Goal: Book appointment/travel/reservation

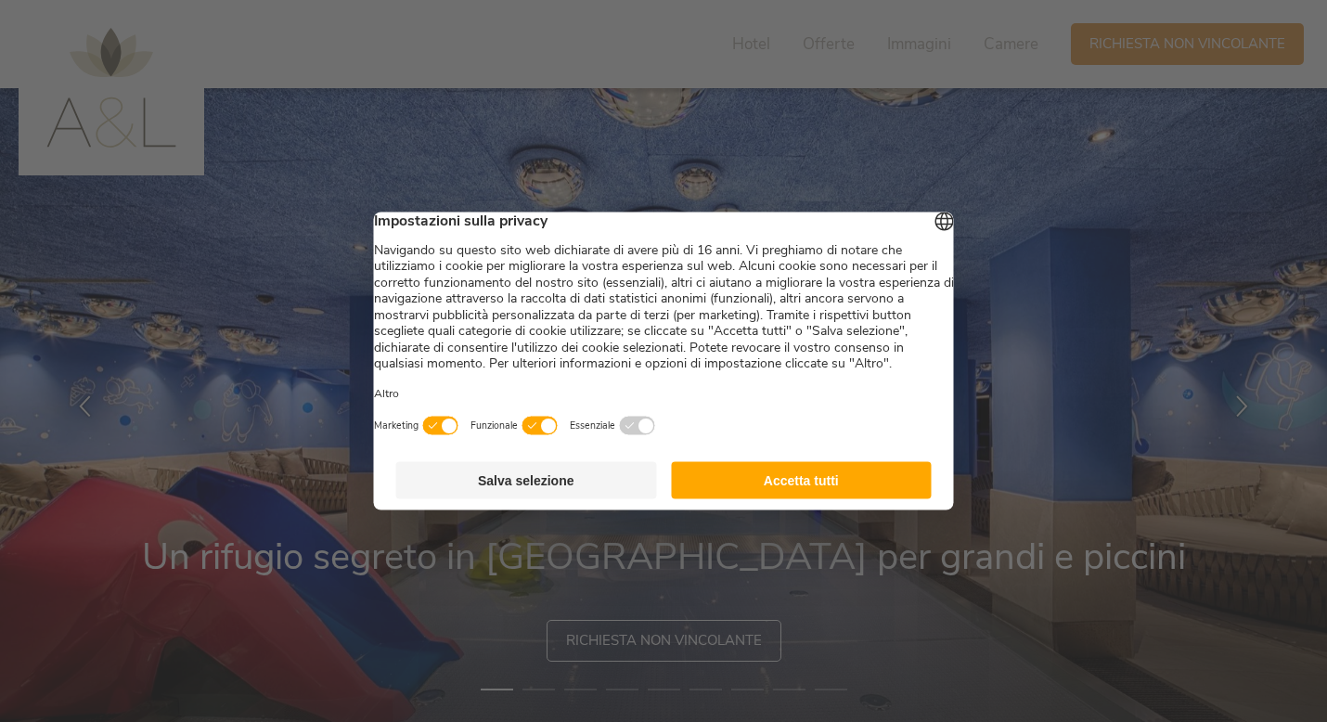
click at [741, 491] on button "Accetta tutti" at bounding box center [801, 480] width 261 height 37
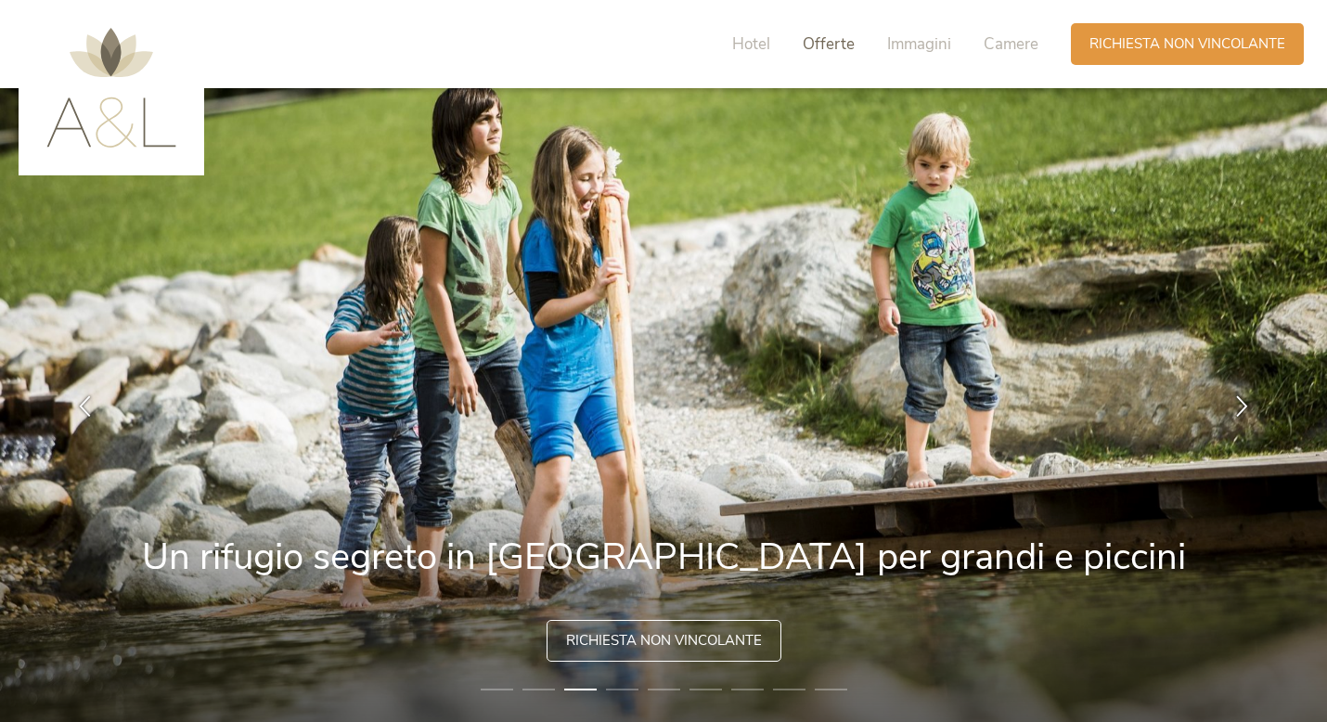
click at [826, 44] on span "Offerte" at bounding box center [829, 43] width 52 height 21
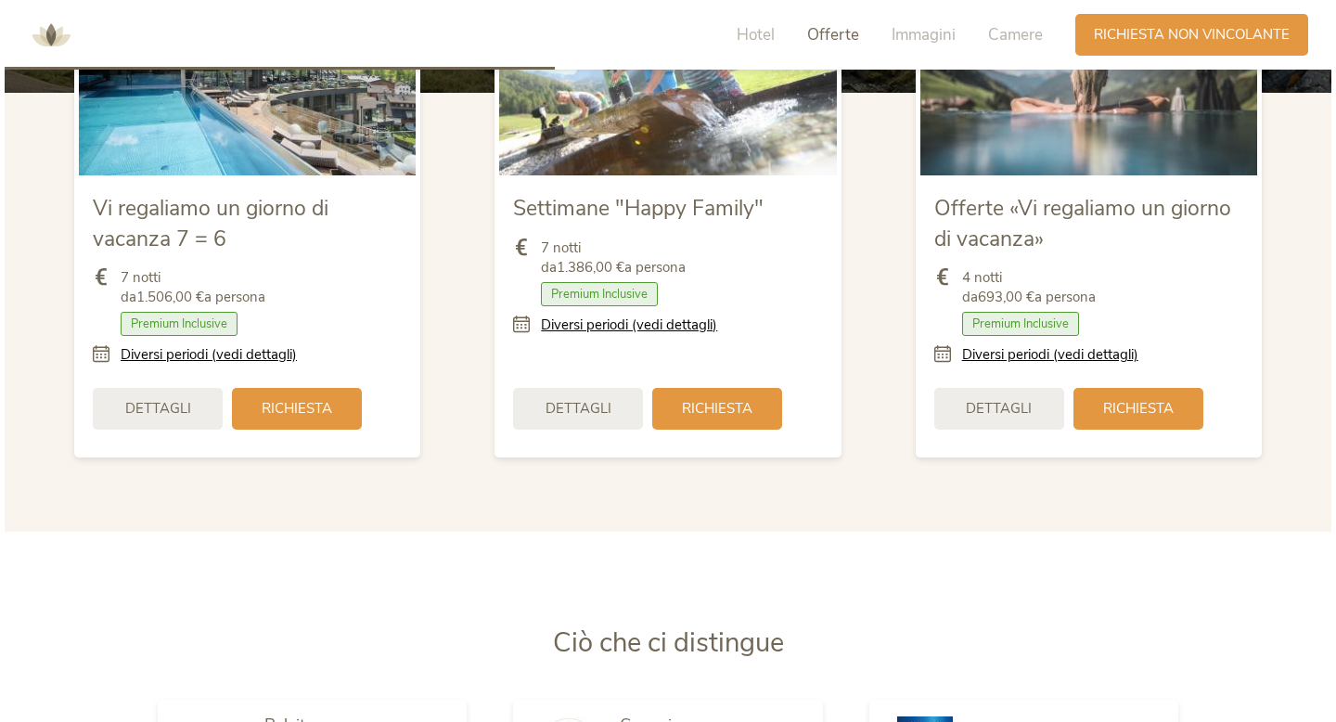
scroll to position [2284, 0]
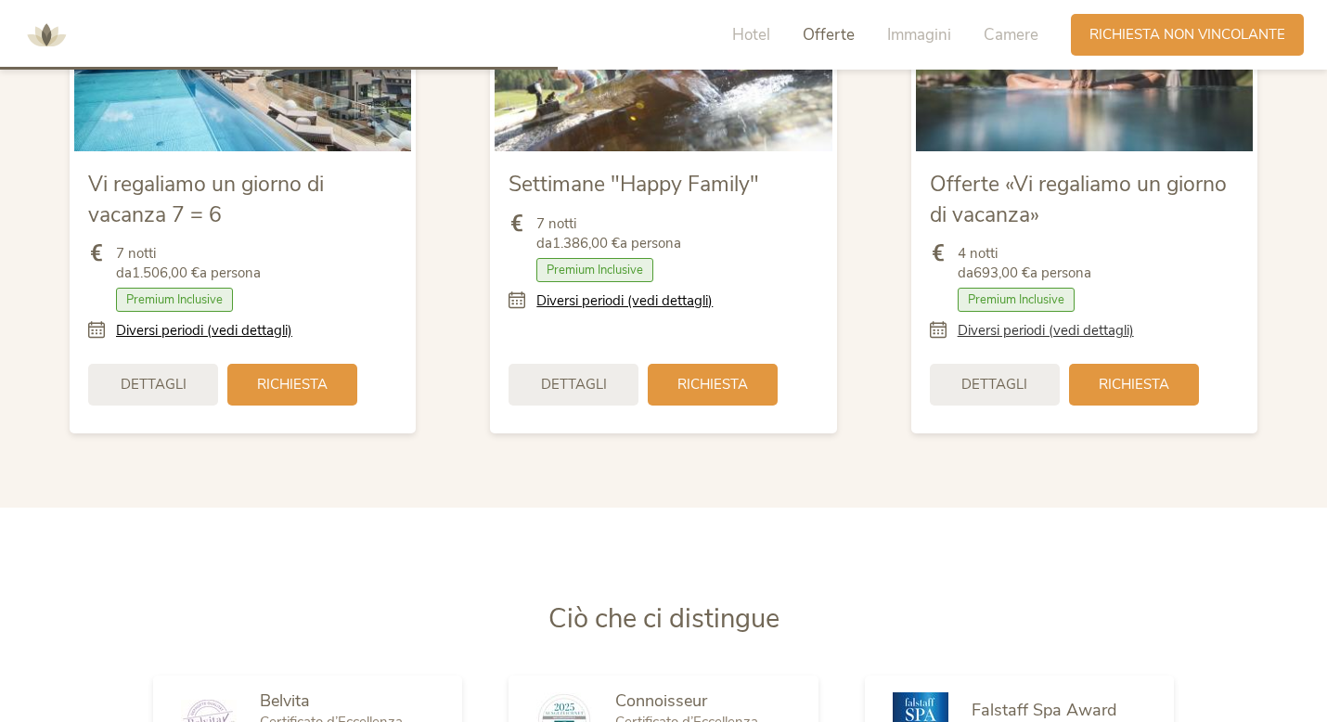
click at [999, 336] on link "Diversi periodi (vedi dettagli)" at bounding box center [1046, 330] width 176 height 19
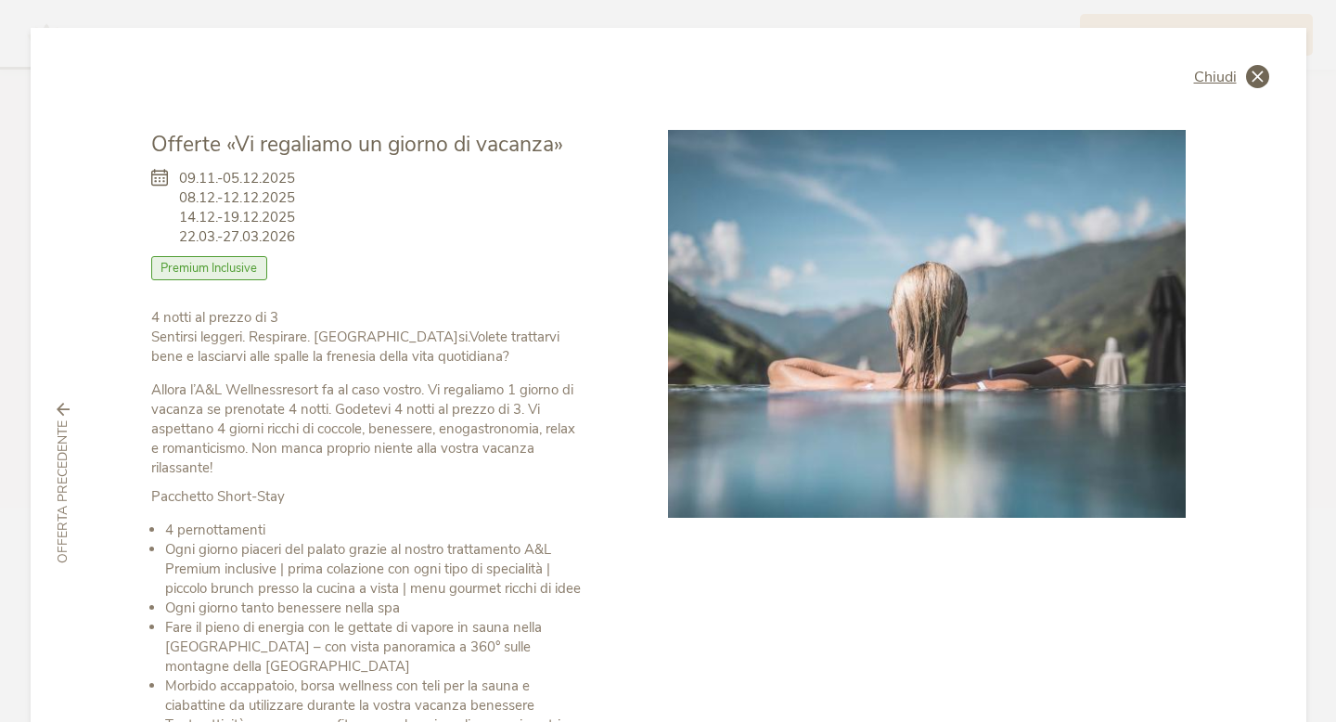
click at [1211, 71] on span "Chiudi" at bounding box center [1215, 77] width 43 height 15
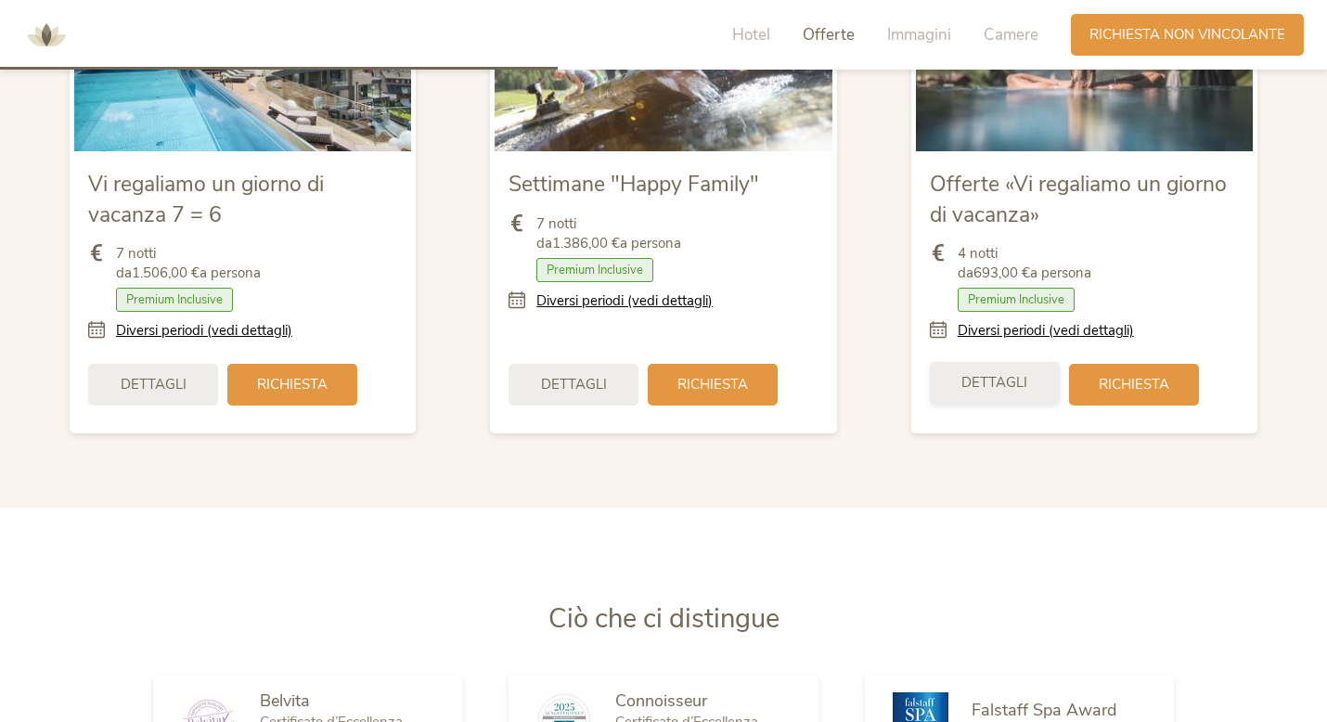
click at [1030, 388] on div "Dettagli" at bounding box center [995, 383] width 130 height 42
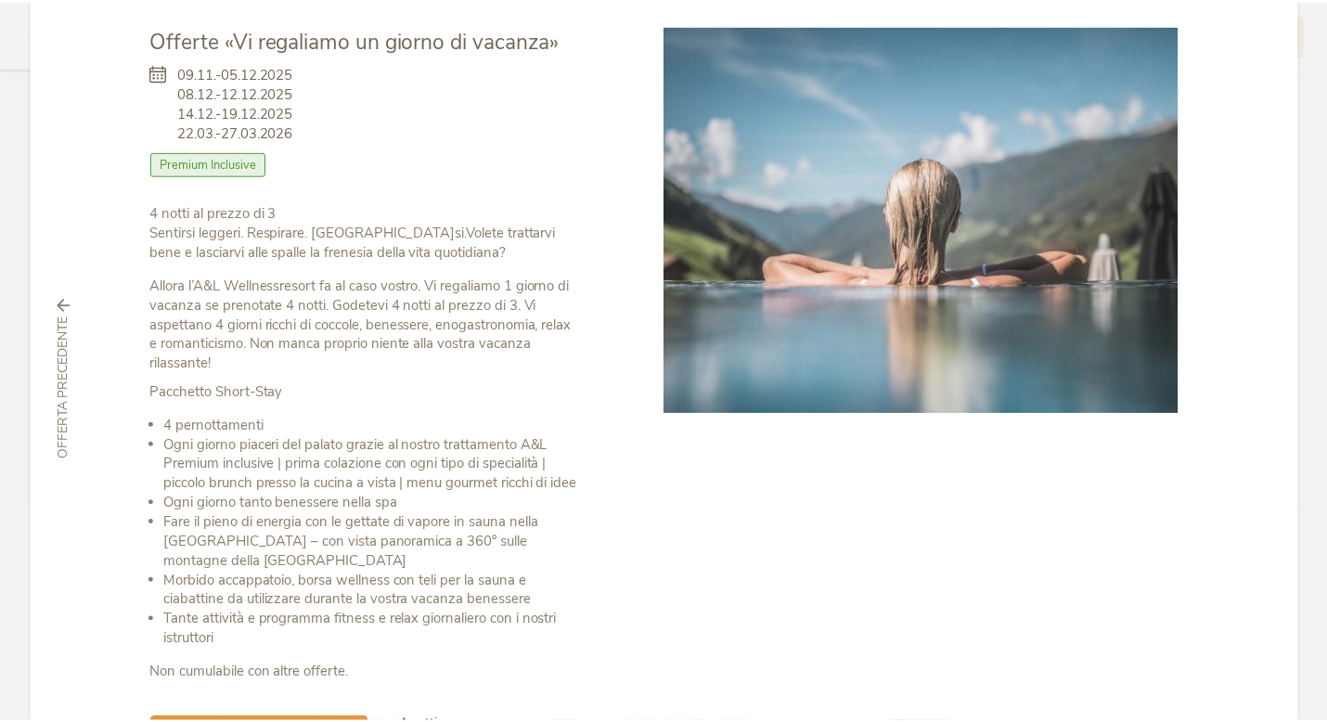
scroll to position [0, 0]
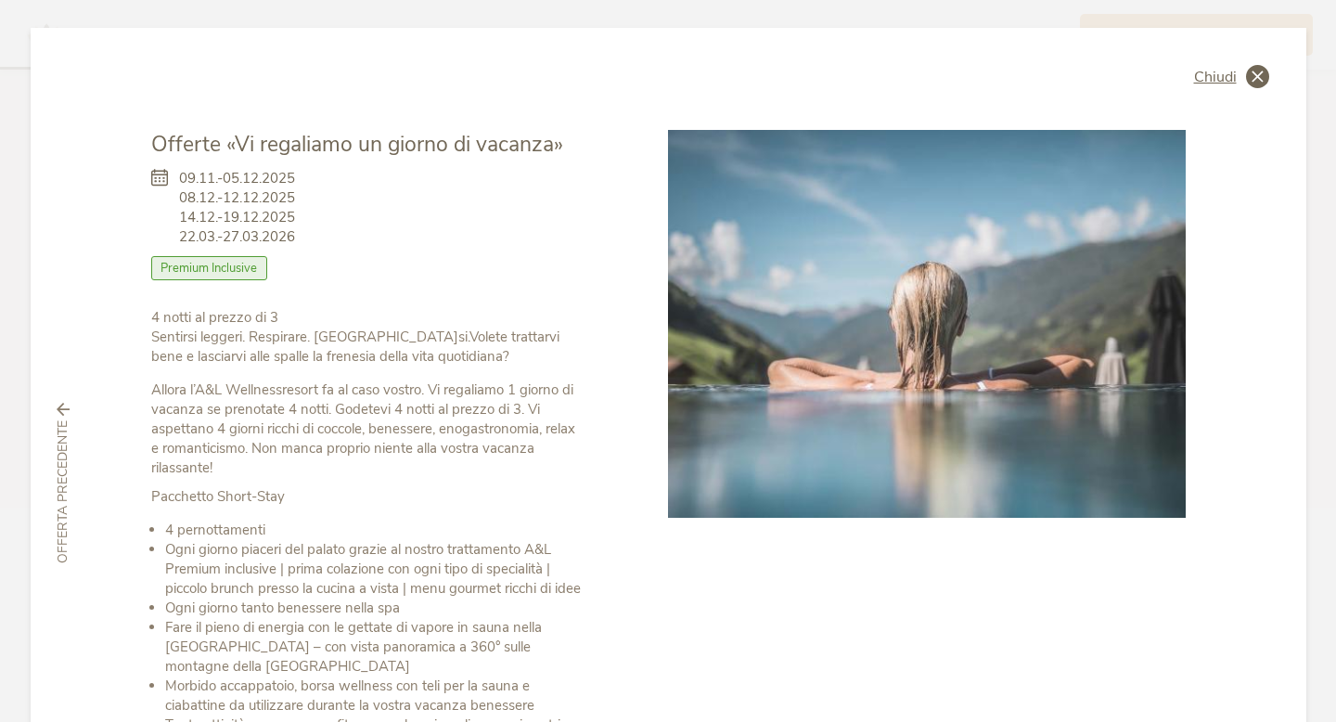
click at [1246, 77] on icon at bounding box center [1257, 76] width 23 height 23
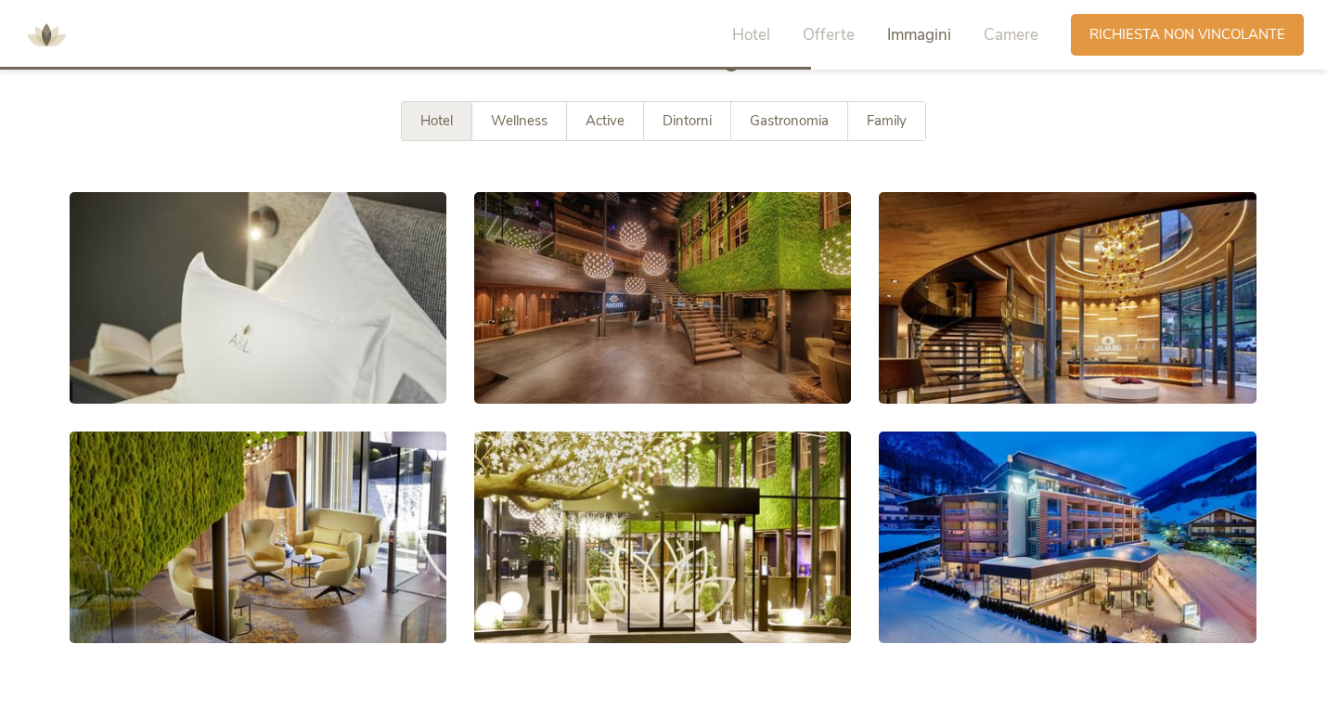
scroll to position [3327, 0]
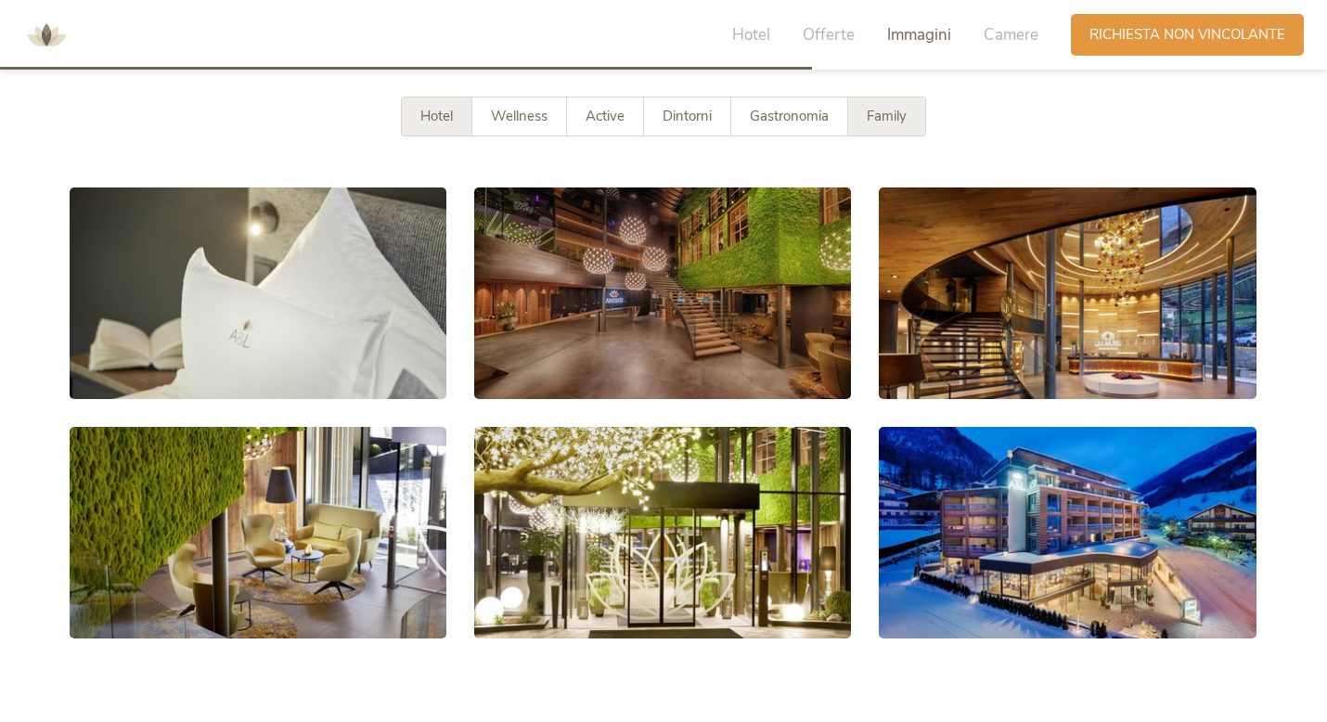
click at [884, 122] on span "Family" at bounding box center [887, 116] width 40 height 19
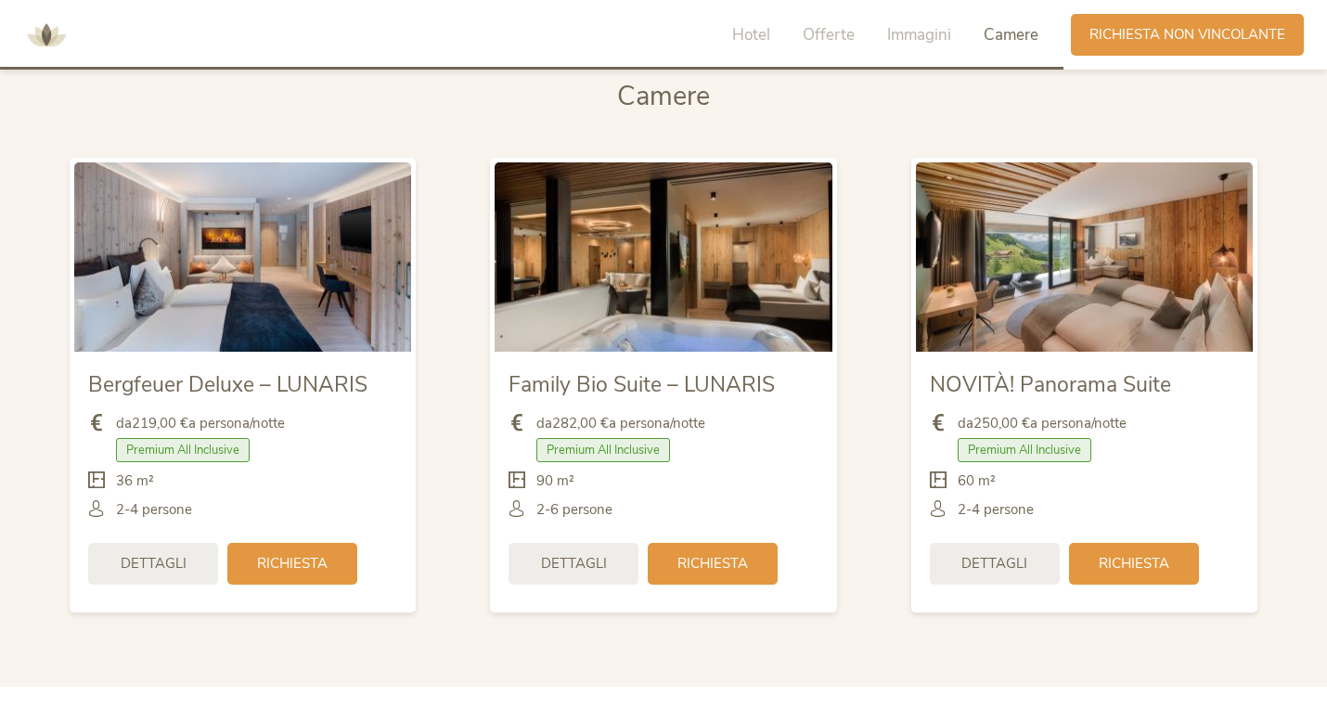
scroll to position [4358, 0]
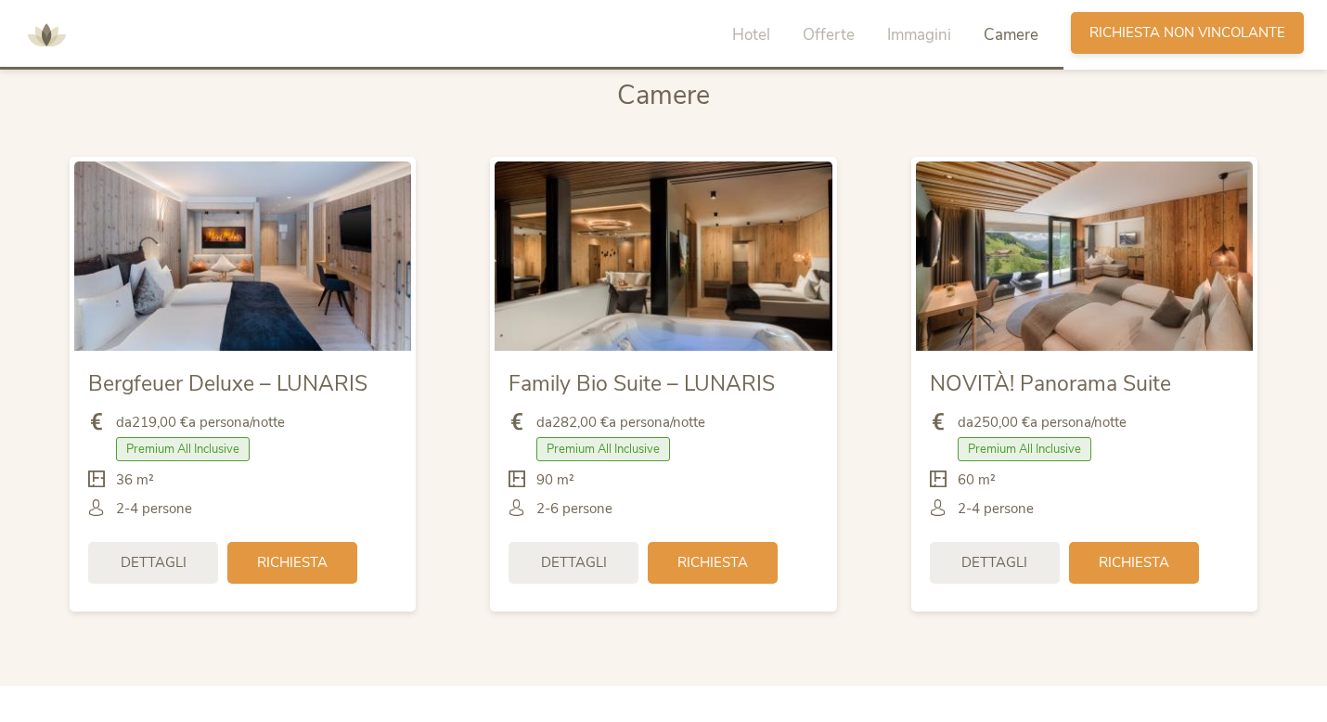
click at [1130, 43] on div "Richiesta [PERSON_NAME] non vincolante" at bounding box center [1187, 33] width 233 height 42
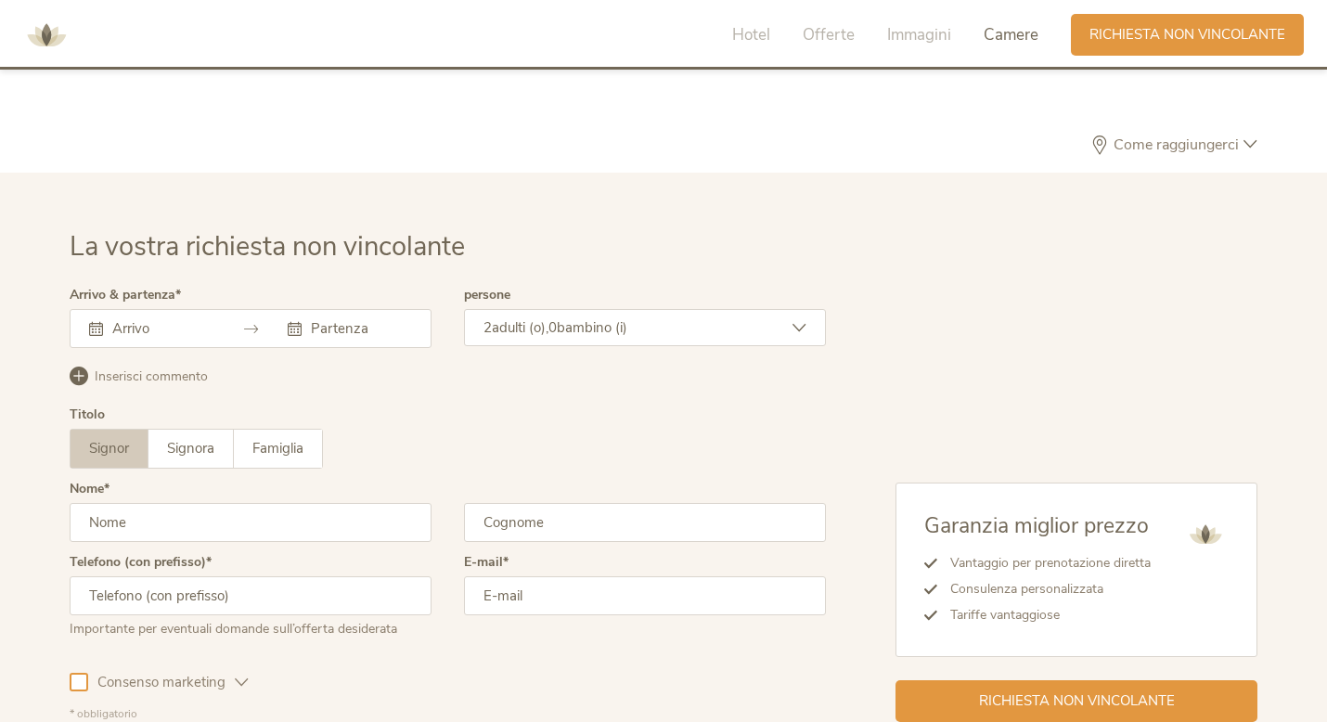
scroll to position [5436, 0]
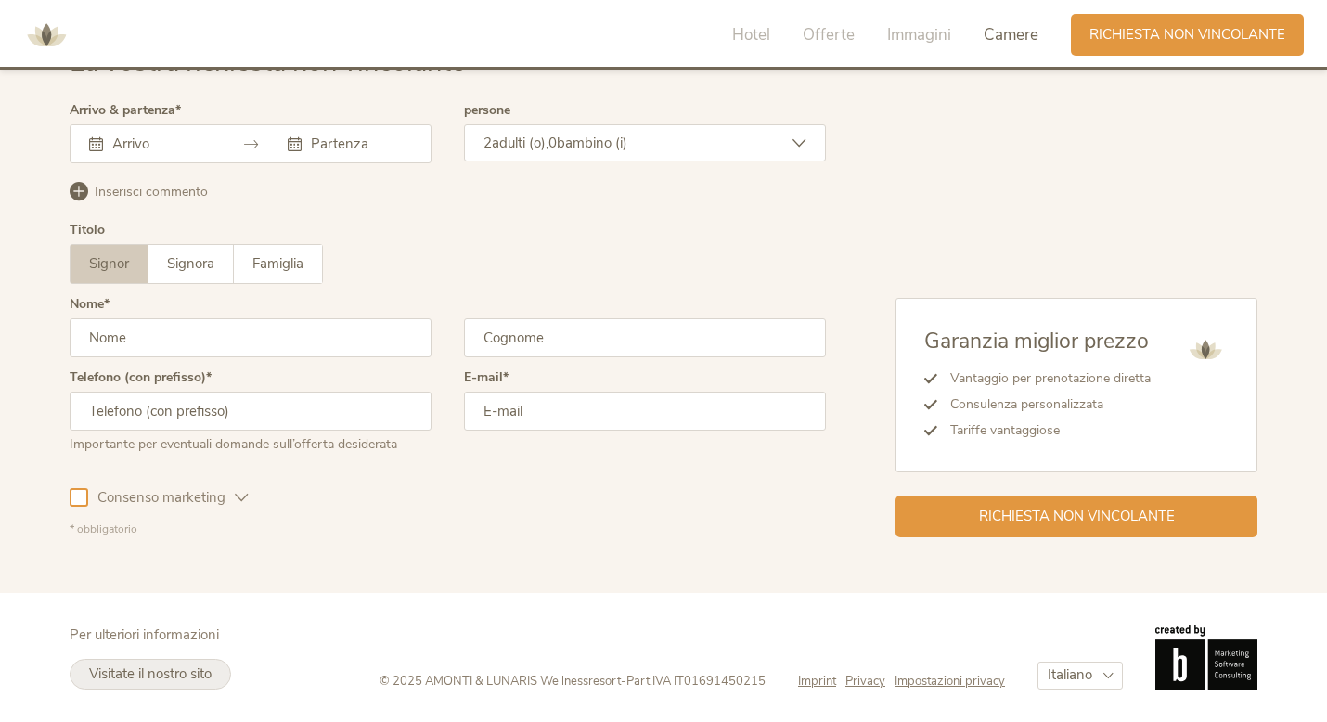
click at [161, 670] on span "Visitate il nostro sito" at bounding box center [150, 673] width 122 height 19
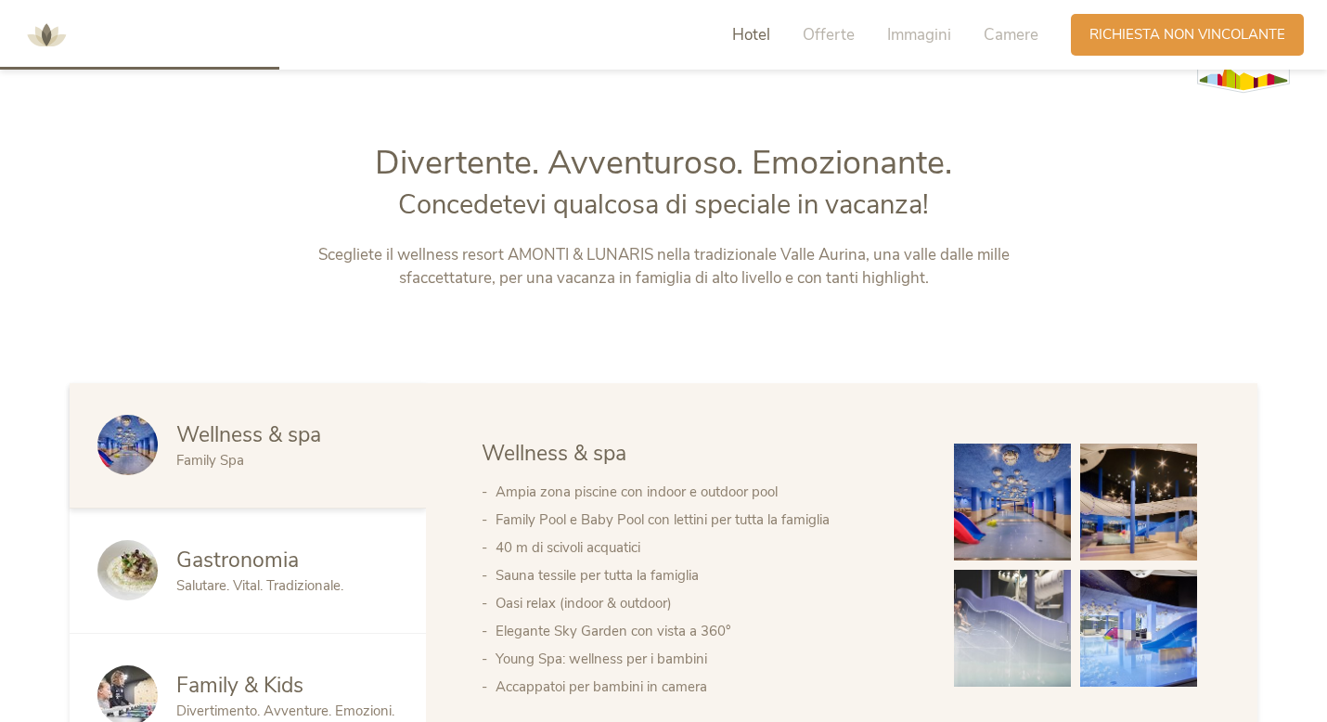
scroll to position [0, 0]
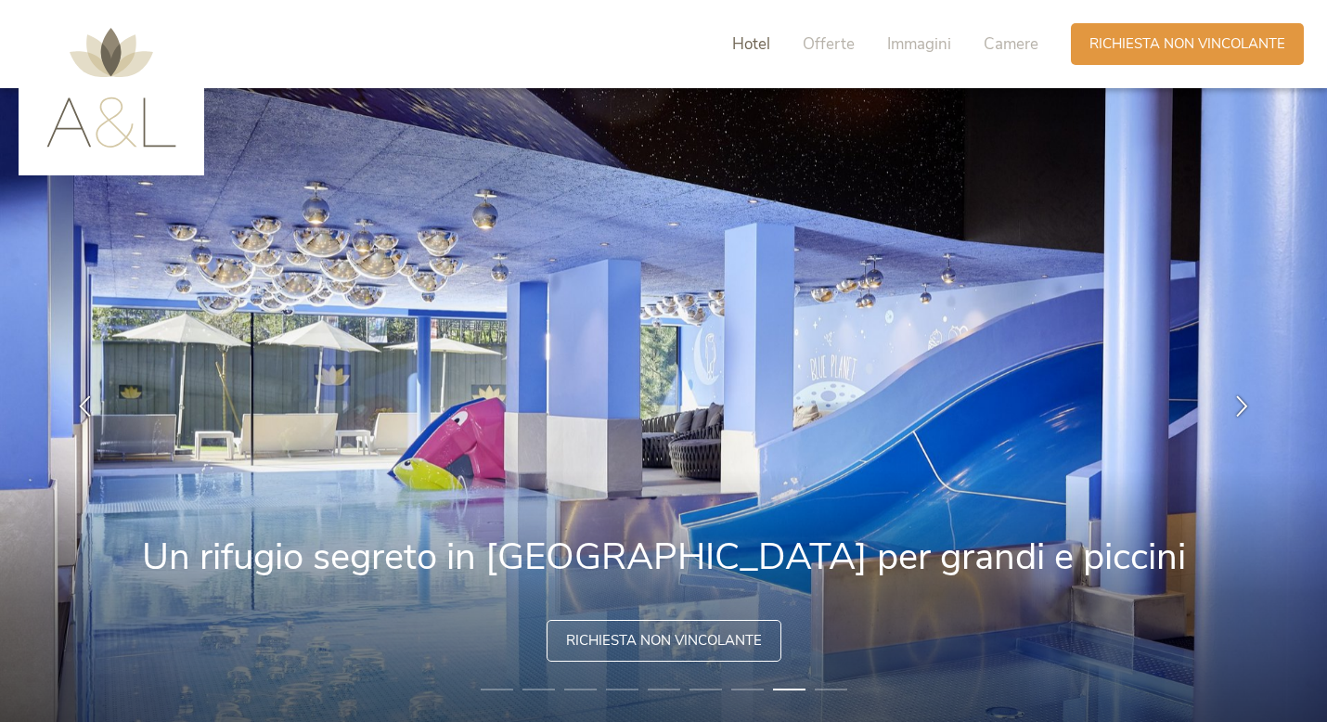
click at [745, 43] on span "Hotel" at bounding box center [751, 43] width 38 height 21
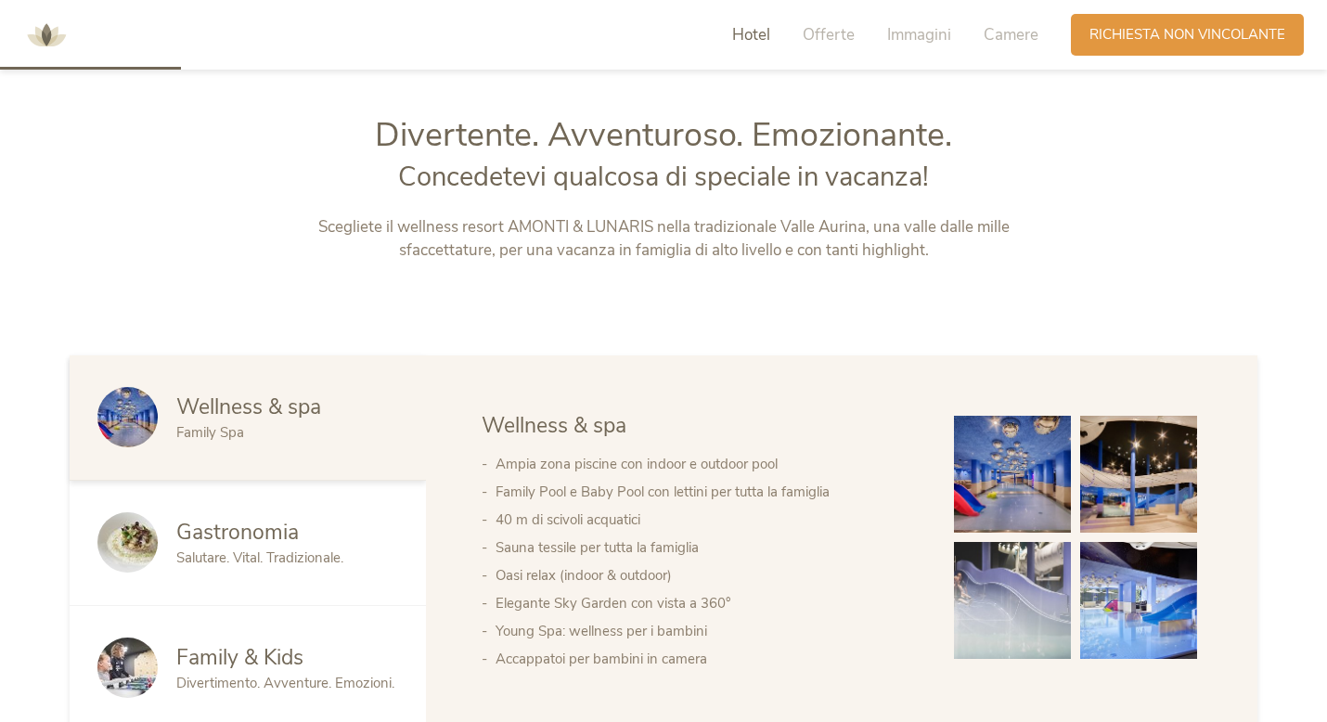
scroll to position [786, 0]
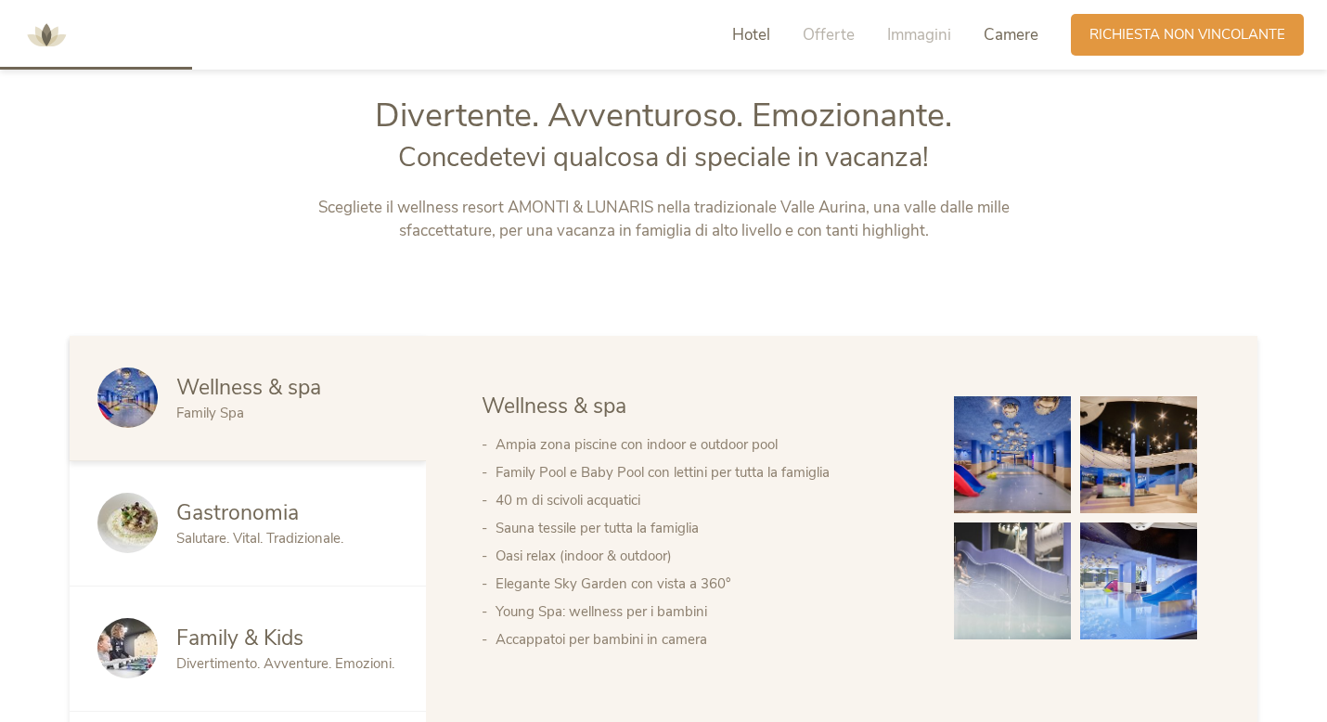
click at [994, 36] on span "Camere" at bounding box center [1011, 34] width 55 height 21
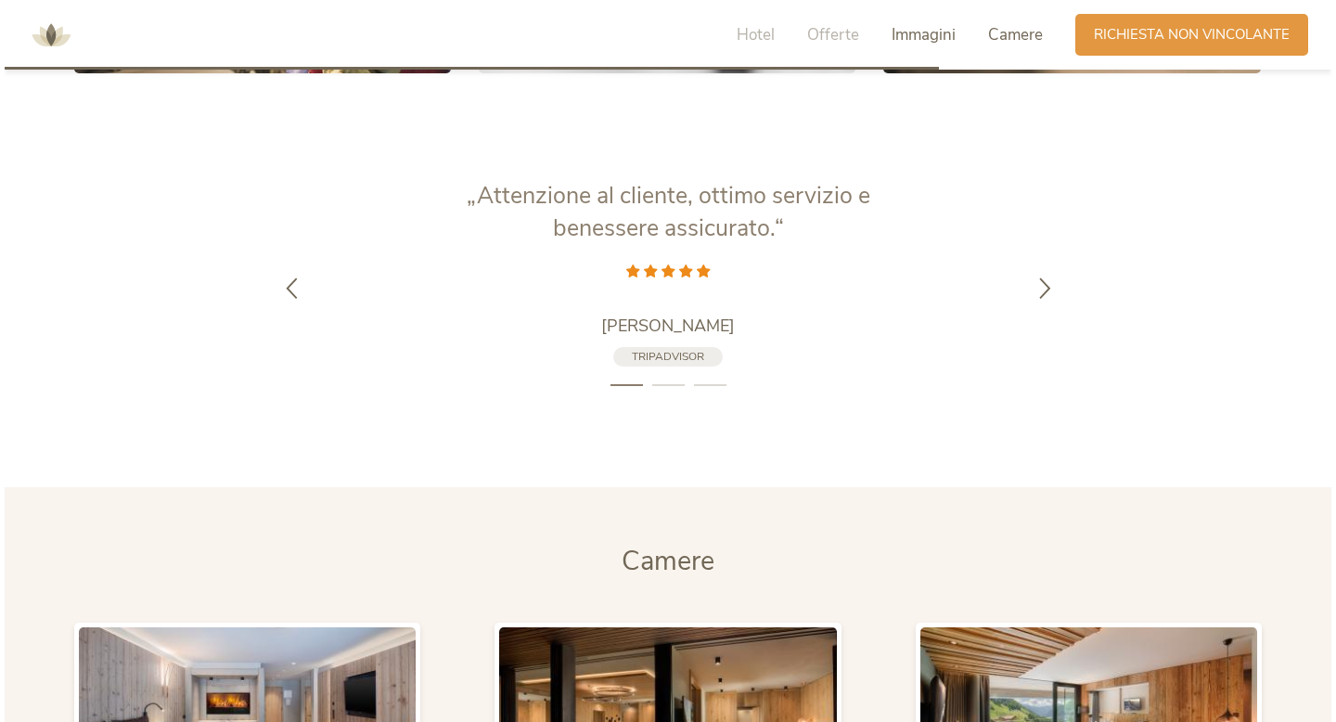
scroll to position [4286, 0]
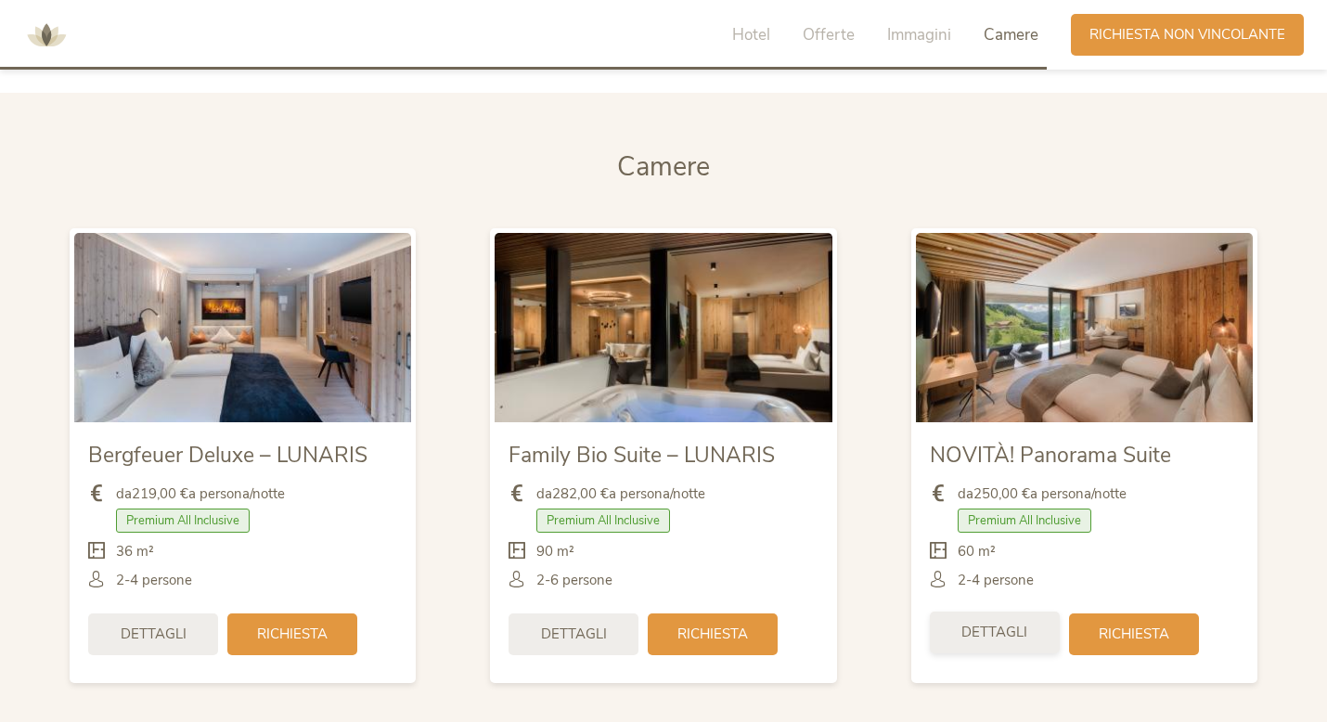
click at [1037, 637] on div "Dettagli" at bounding box center [995, 633] width 130 height 42
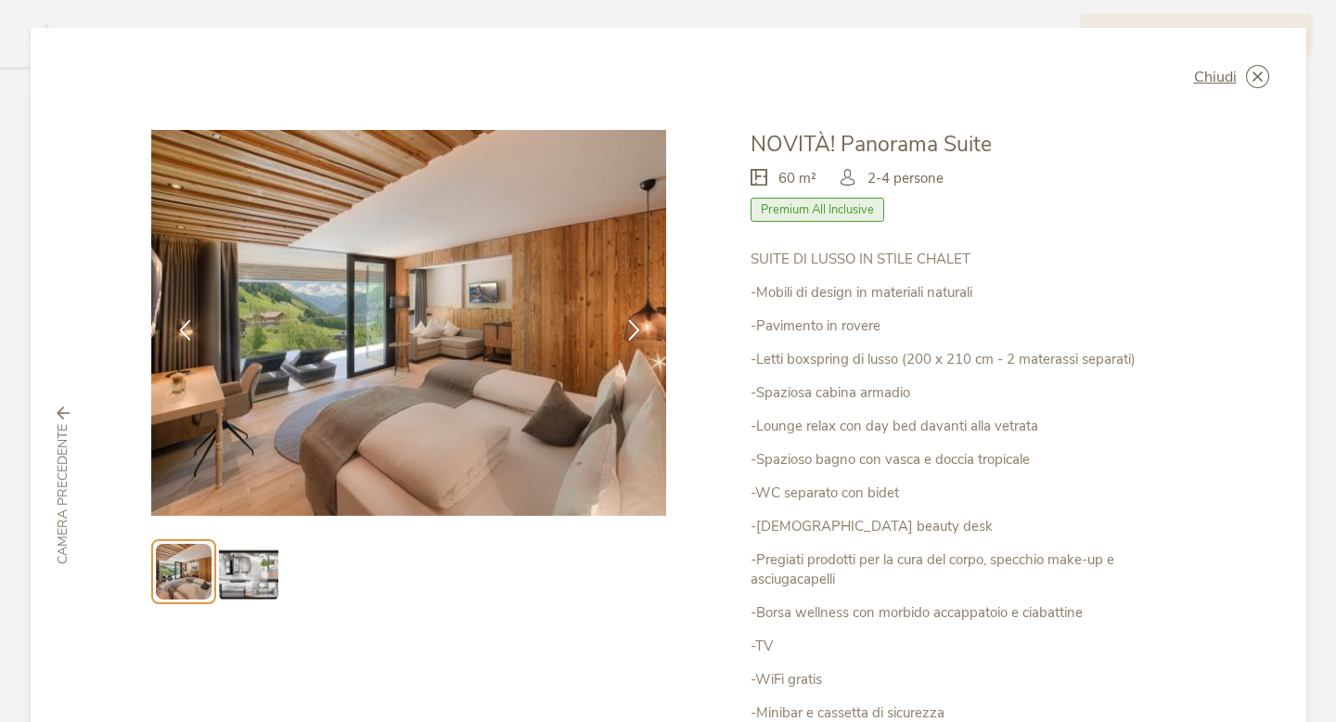
click at [264, 562] on img at bounding box center [248, 571] width 59 height 59
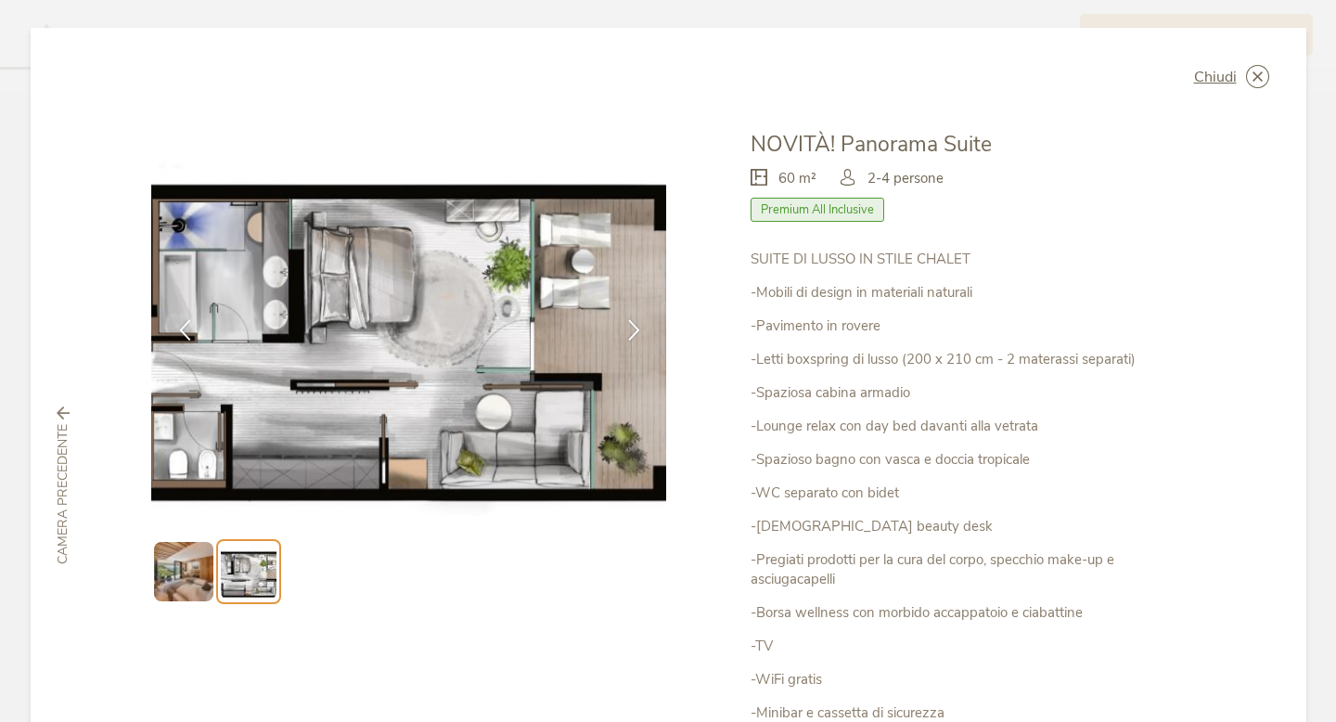
click at [200, 560] on img at bounding box center [183, 571] width 59 height 59
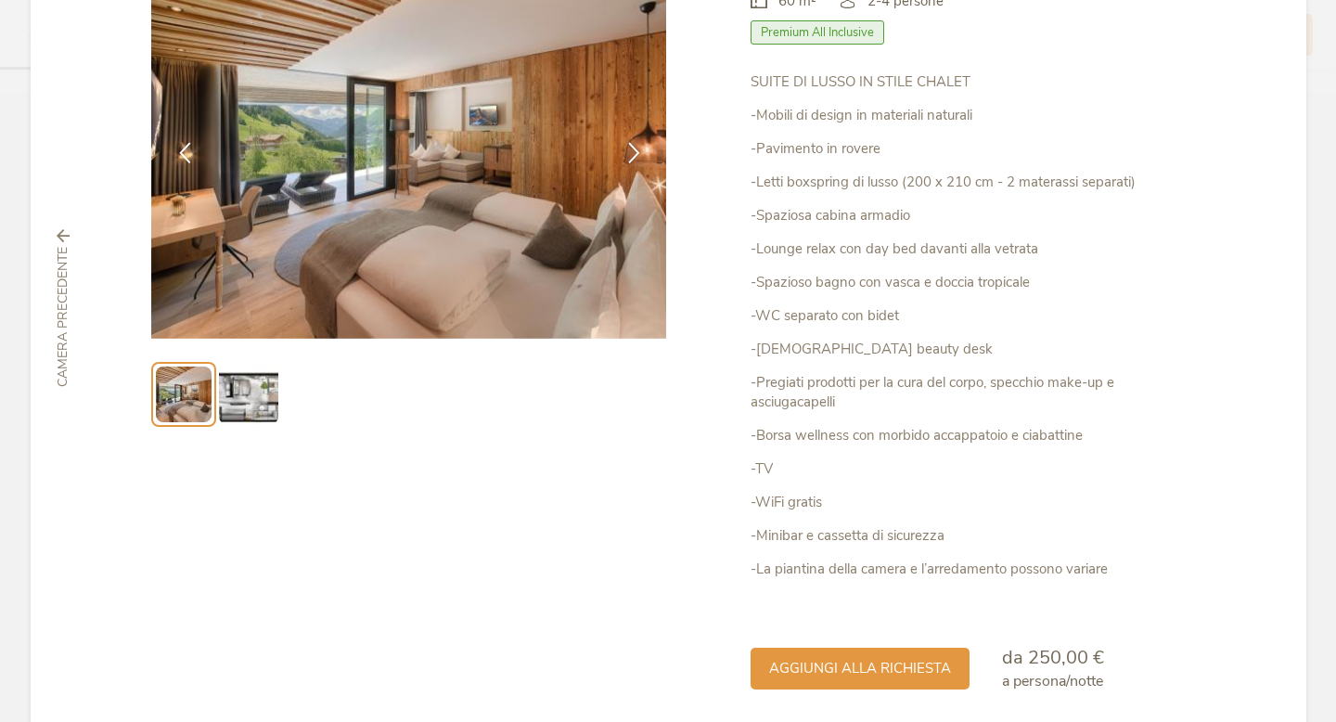
scroll to position [0, 0]
